Goal: Find specific page/section: Find specific page/section

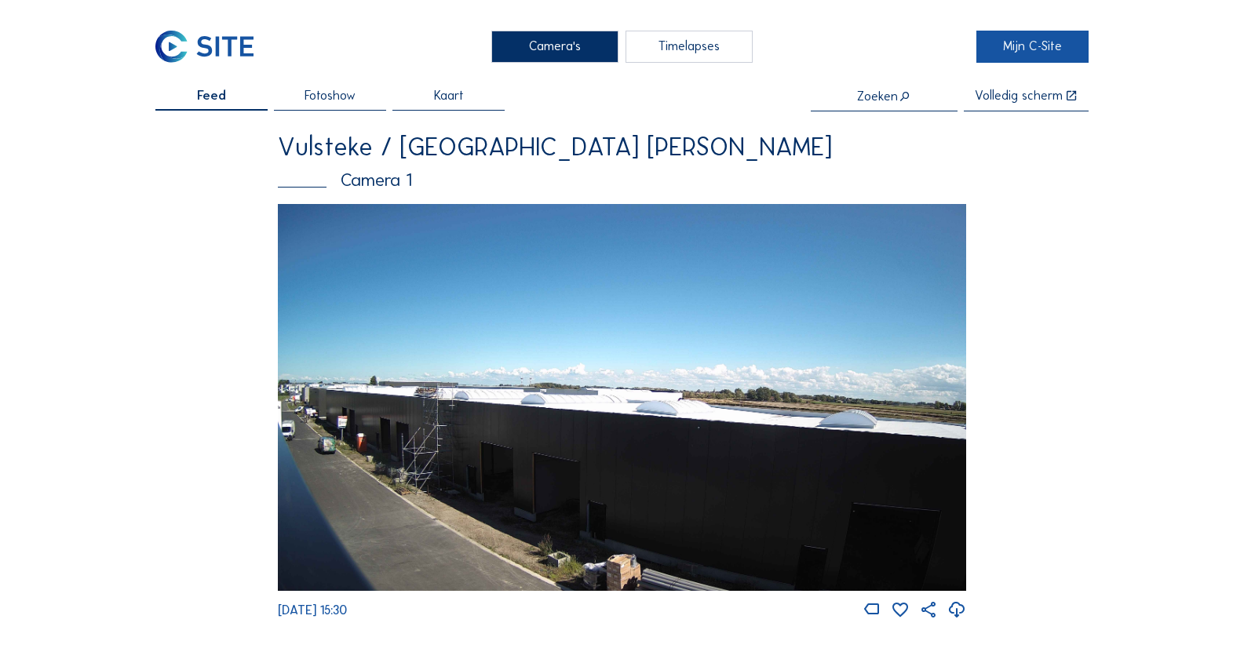
click at [1023, 36] on link "Mijn C-Site" at bounding box center [1033, 47] width 112 height 33
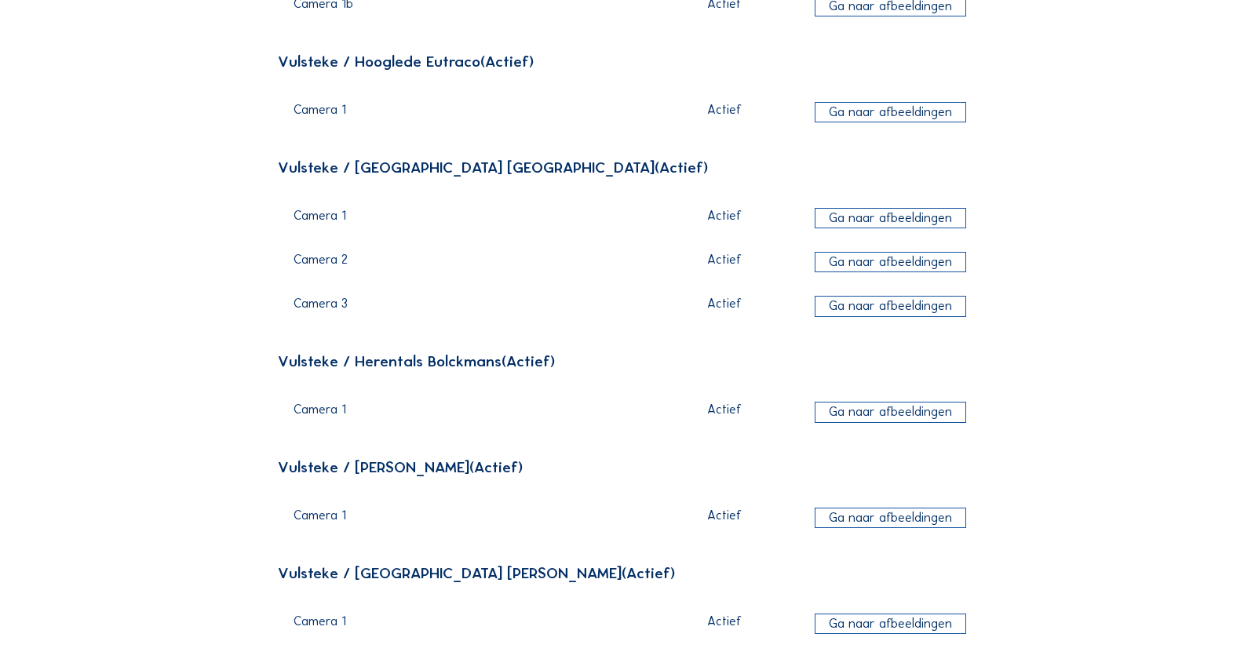
scroll to position [314, 0]
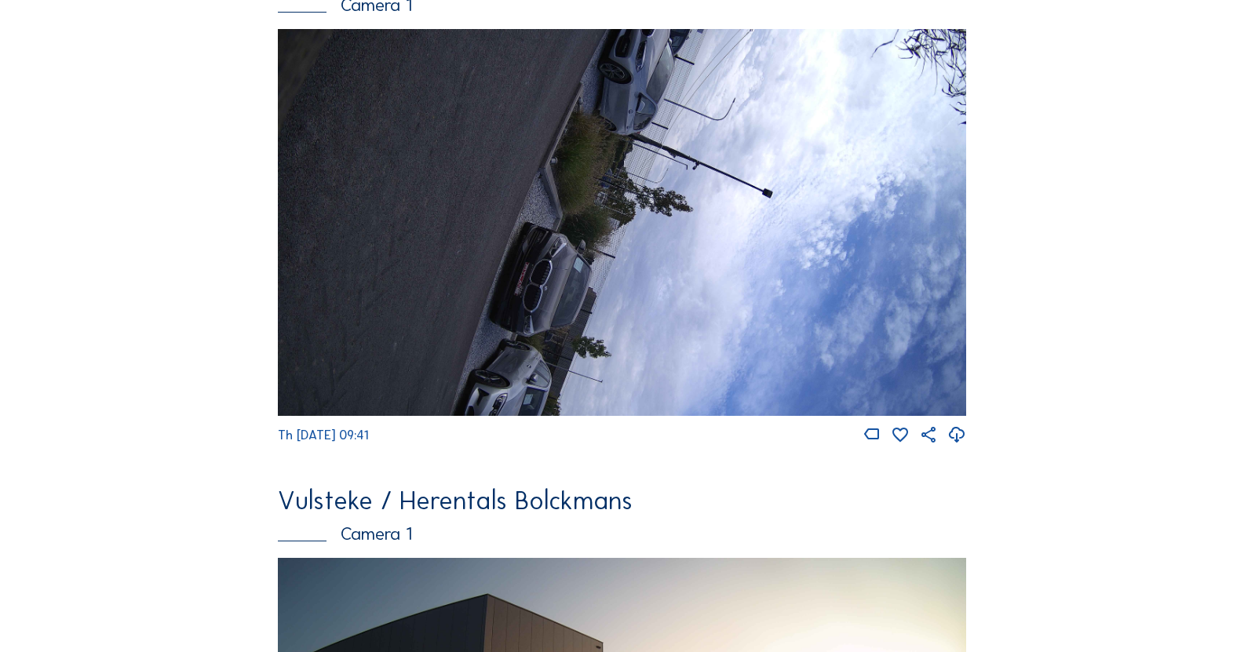
scroll to position [707, 0]
